Goal: Information Seeking & Learning: Learn about a topic

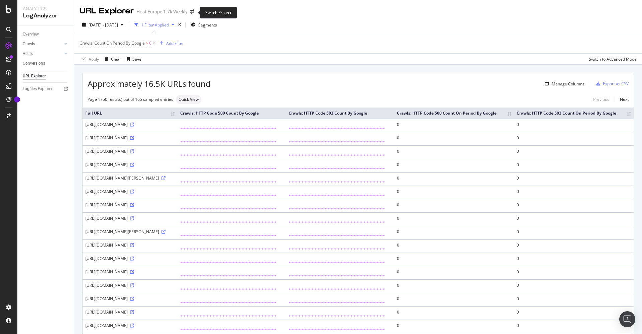
click at [195, 12] on span at bounding box center [192, 11] width 9 height 5
click at [192, 13] on icon "arrow-right-arrow-left" at bounding box center [192, 11] width 4 height 5
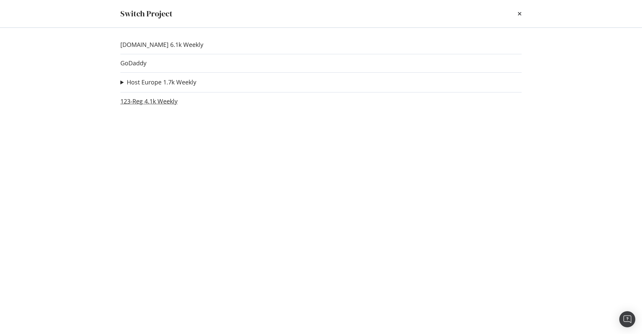
click at [147, 98] on link "123-Reg 4.1k Weekly" at bounding box center [148, 101] width 57 height 7
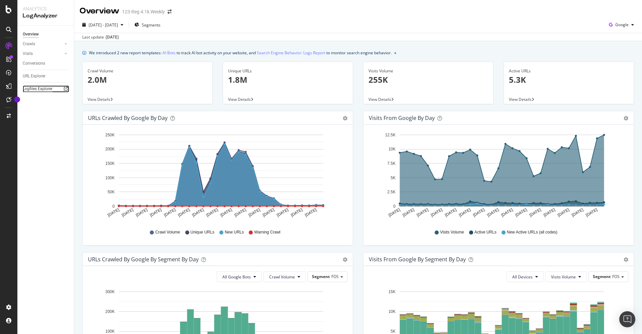
click at [39, 89] on div "Logfiles Explorer" at bounding box center [38, 88] width 30 height 7
click at [31, 41] on div "Crawls" at bounding box center [29, 43] width 12 height 7
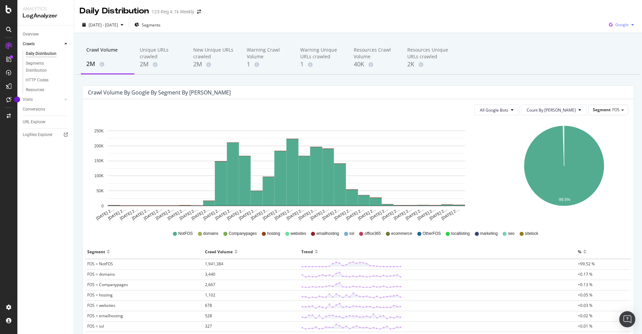
click at [612, 24] on div "Google" at bounding box center [622, 25] width 30 height 10
click at [623, 60] on span "OpenAI" at bounding box center [619, 63] width 25 height 6
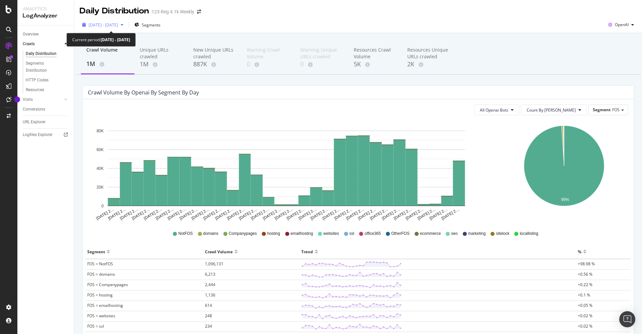
click at [118, 22] on span "[DATE] - [DATE]" at bounding box center [103, 25] width 29 height 6
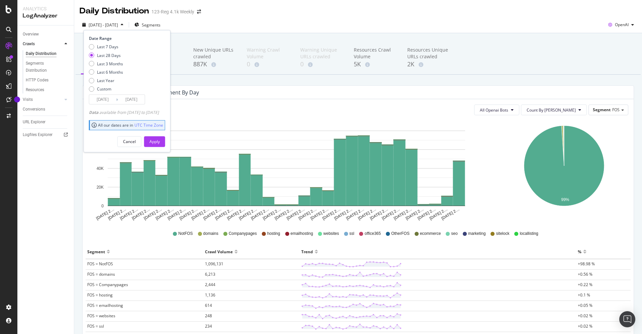
click at [115, 68] on div "Last 7 Days Last 28 Days Last 3 Months Last 6 Months Last Year Custom" at bounding box center [106, 69] width 34 height 51
click at [111, 70] on div "Last 6 Months" at bounding box center [110, 72] width 26 height 6
type input "[DATE]"
click at [160, 139] on div "Apply" at bounding box center [155, 142] width 10 height 6
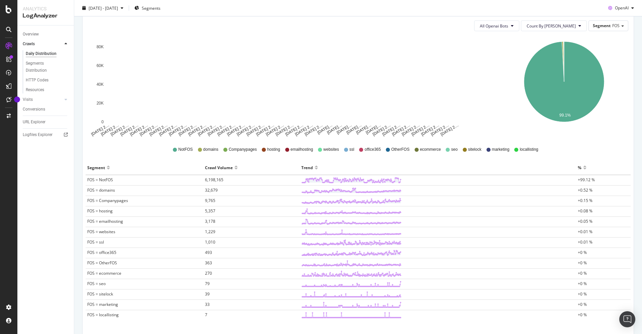
scroll to position [72, 0]
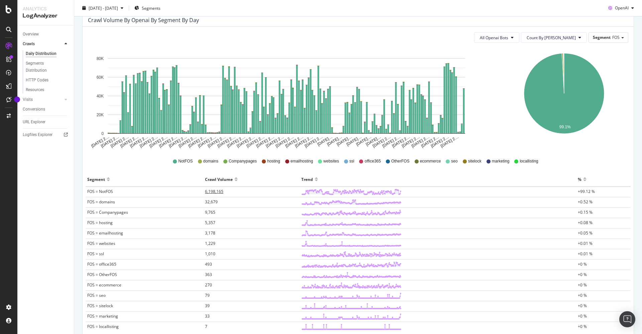
click at [214, 191] on span "6,198,165" at bounding box center [214, 191] width 18 height 6
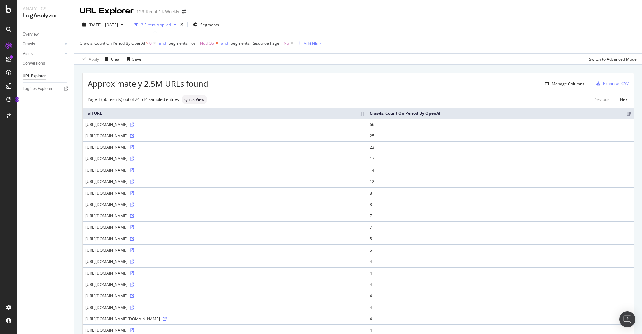
click at [218, 40] on icon at bounding box center [217, 43] width 6 height 7
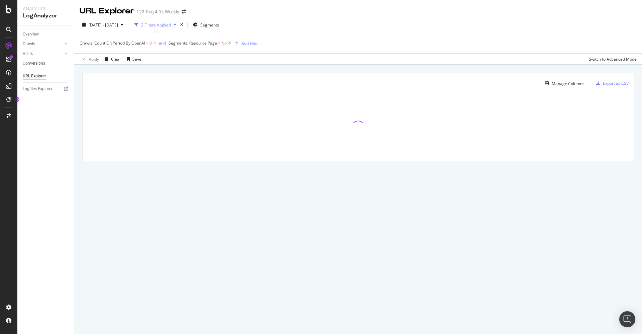
click at [230, 43] on icon at bounding box center [230, 43] width 6 height 7
click at [181, 42] on div "Add Filter" at bounding box center [176, 43] width 18 height 6
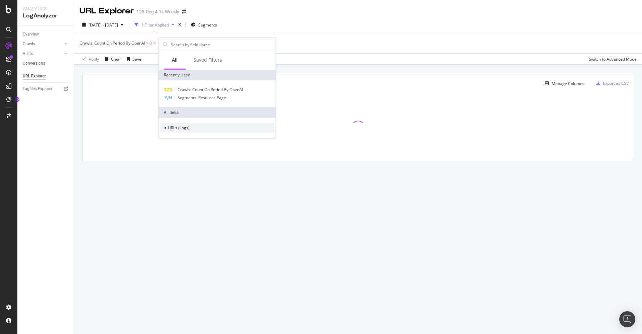
click at [185, 127] on span "URLs (Logs)" at bounding box center [179, 128] width 22 height 6
click at [203, 139] on div "URL Scheme" at bounding box center [217, 136] width 114 height 9
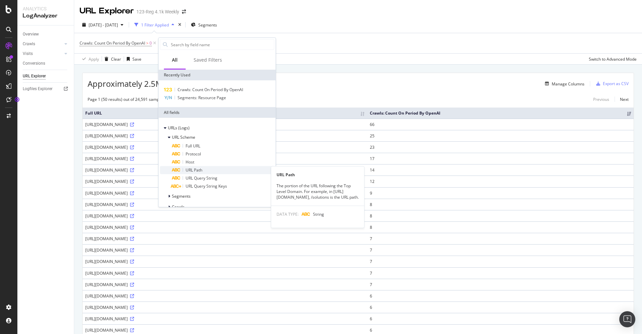
click at [223, 169] on div "URL Path" at bounding box center [223, 170] width 102 height 8
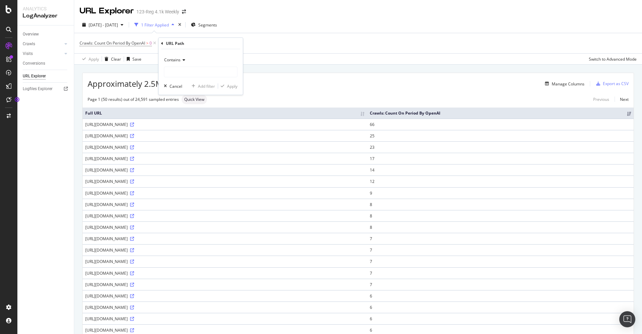
click at [328, 84] on div "Manage Columns" at bounding box center [396, 84] width 376 height 8
click at [204, 43] on div "missing value" at bounding box center [207, 43] width 25 height 6
click at [196, 67] on input "text" at bounding box center [212, 71] width 73 height 11
type input "/blog/"
click at [246, 86] on div "Apply" at bounding box center [244, 85] width 10 height 6
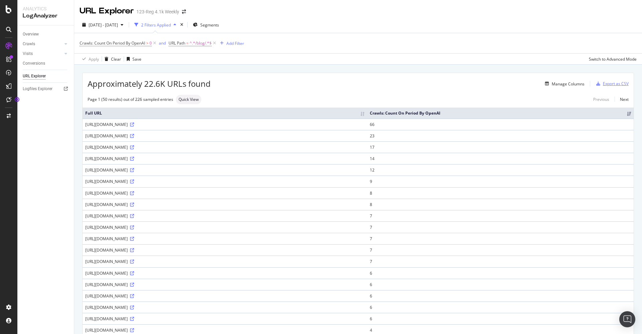
click at [615, 85] on div "Export as CSV" at bounding box center [616, 84] width 26 height 6
click at [603, 83] on div "Export as CSV" at bounding box center [616, 84] width 26 height 6
click at [608, 87] on div "Export as CSV" at bounding box center [611, 84] width 35 height 10
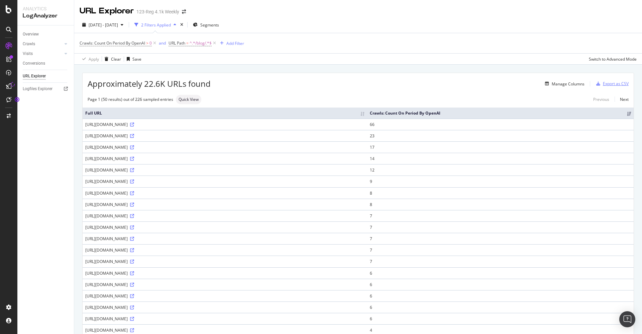
click at [609, 87] on div "Export as CSV" at bounding box center [611, 84] width 35 height 10
click at [217, 46] on icon at bounding box center [215, 43] width 6 height 7
click at [603, 85] on div "Export as CSV" at bounding box center [616, 84] width 26 height 6
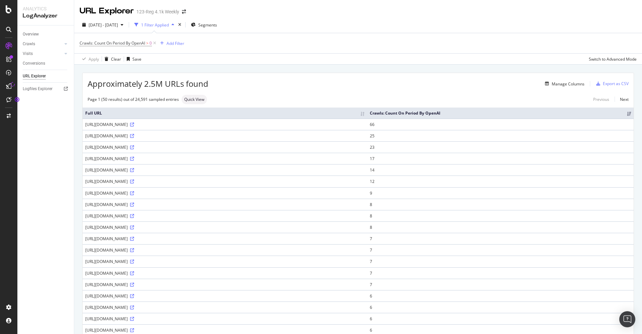
click at [378, 80] on div "Manage Columns" at bounding box center [396, 84] width 376 height 8
click at [616, 82] on div "Export as CSV" at bounding box center [616, 84] width 26 height 6
click at [224, 57] on div "Apply Clear Save Switch to Advanced Mode" at bounding box center [358, 58] width 568 height 11
click at [561, 83] on div "Manage Columns" at bounding box center [568, 84] width 33 height 6
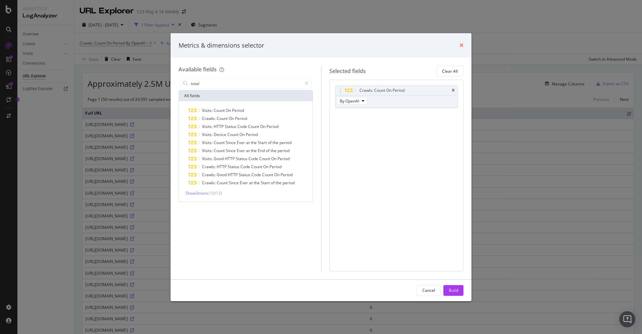
type input "total"
click at [463, 44] on icon "times" at bounding box center [462, 44] width 4 height 5
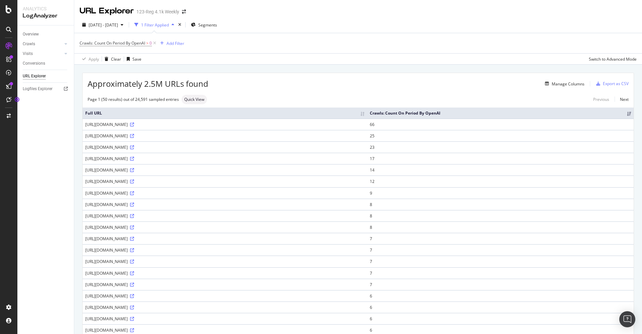
click at [309, 10] on div "URL Explorer 123-Reg 4.1k Weekly" at bounding box center [358, 8] width 568 height 17
